Goal: Transaction & Acquisition: Purchase product/service

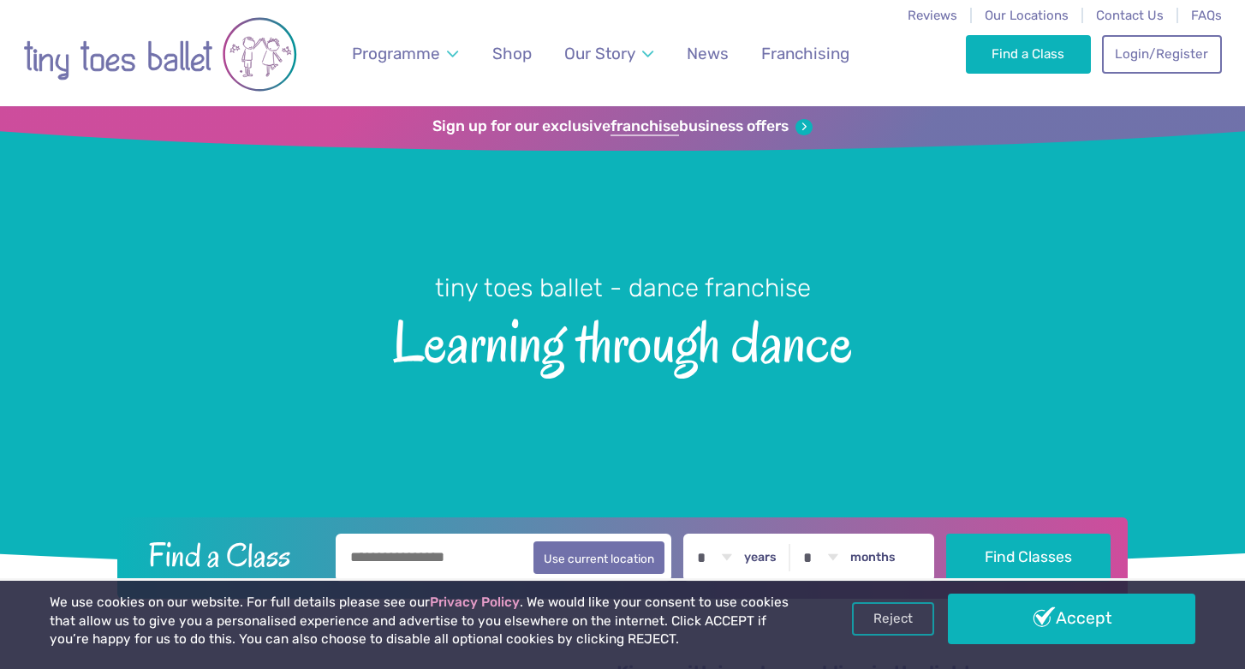
click at [515, 56] on span "Shop" at bounding box center [511, 54] width 39 height 20
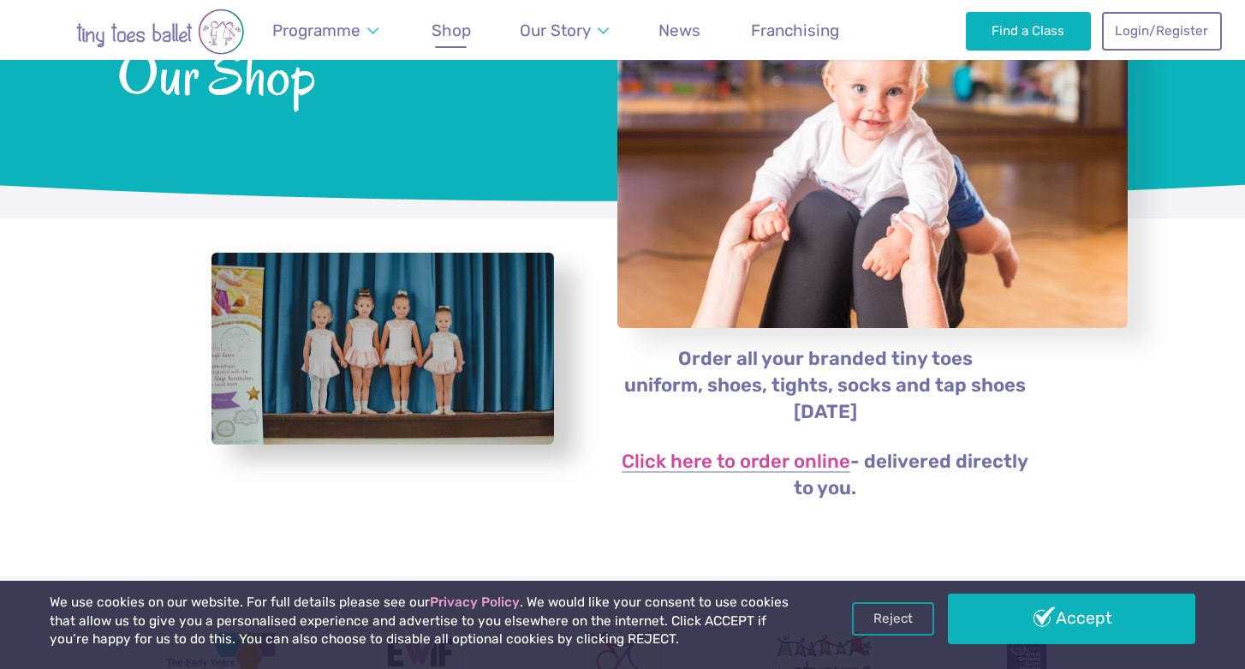
scroll to position [475, 0]
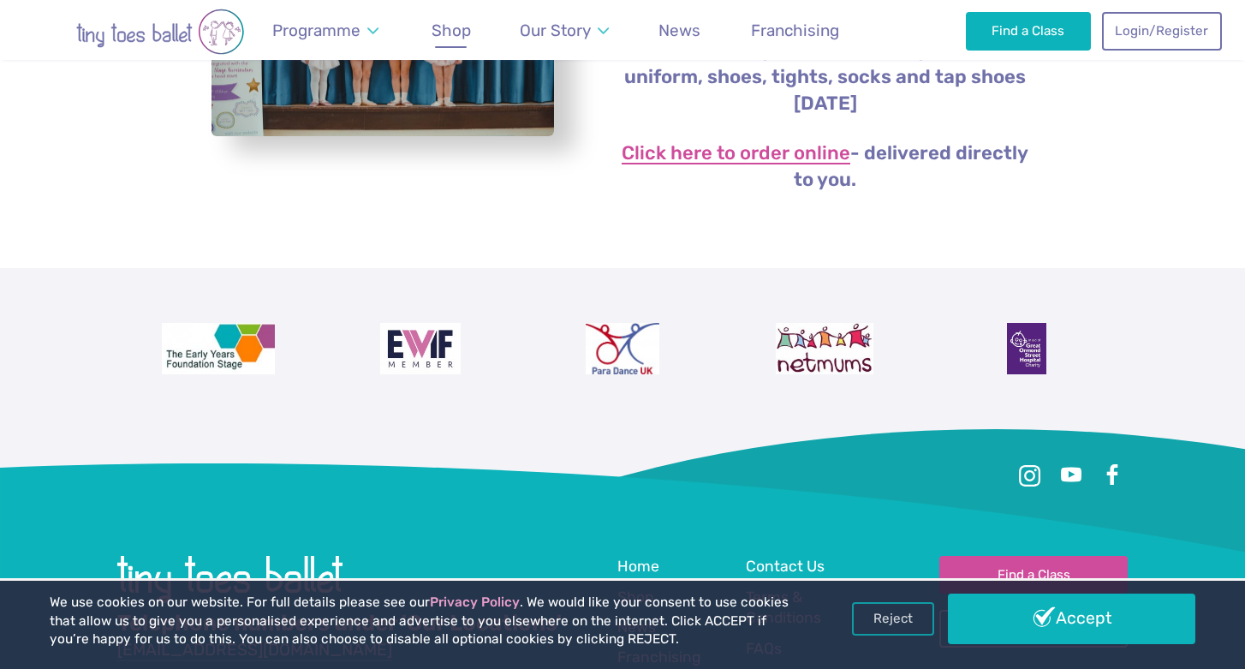
click at [779, 160] on link "Click here to order online" at bounding box center [736, 154] width 229 height 21
